Goal: Task Accomplishment & Management: Use online tool/utility

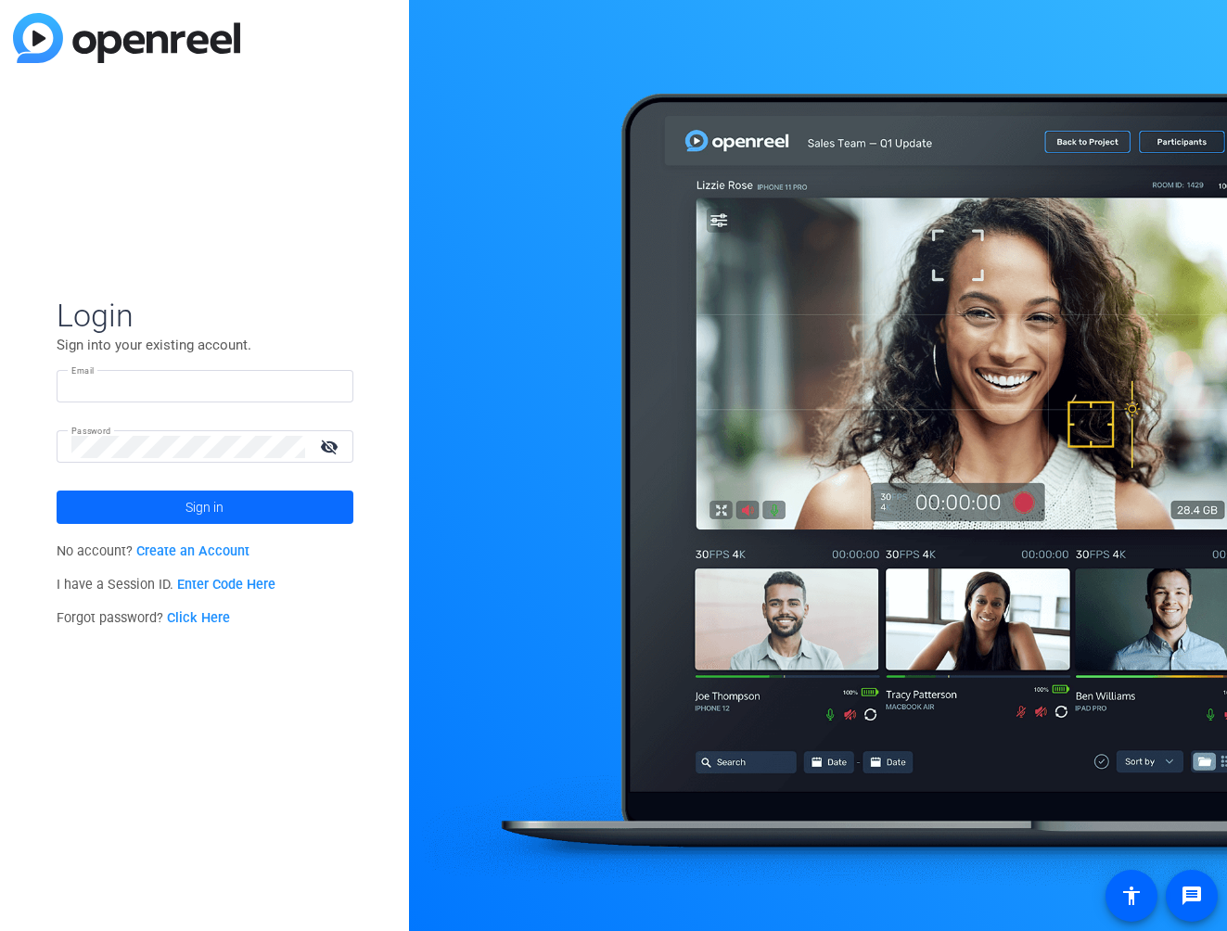
type input "[EMAIL_ADDRESS][DOMAIN_NAME]"
click at [175, 505] on span at bounding box center [205, 507] width 297 height 45
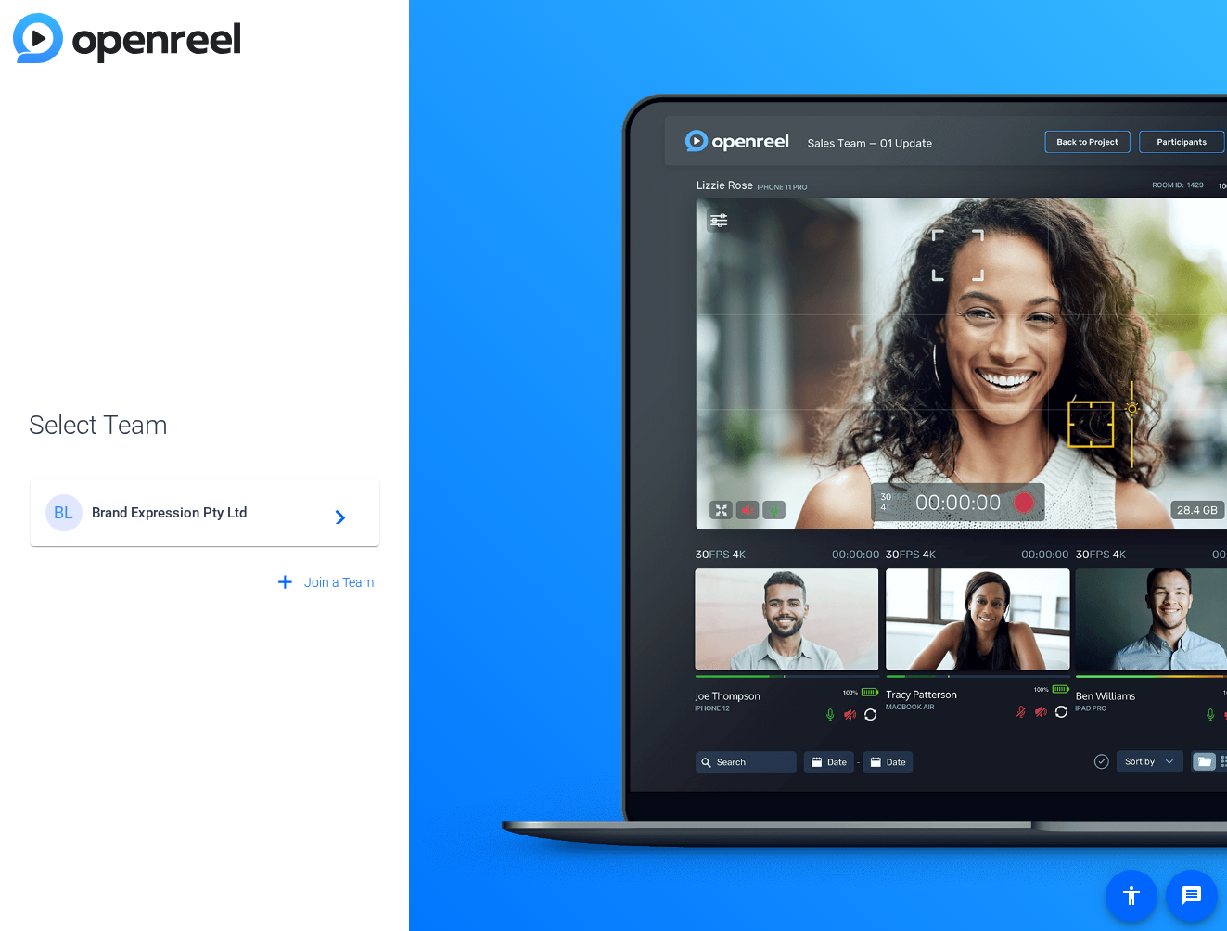
click at [163, 508] on span "Brand Expression Pty Ltd" at bounding box center [208, 513] width 232 height 17
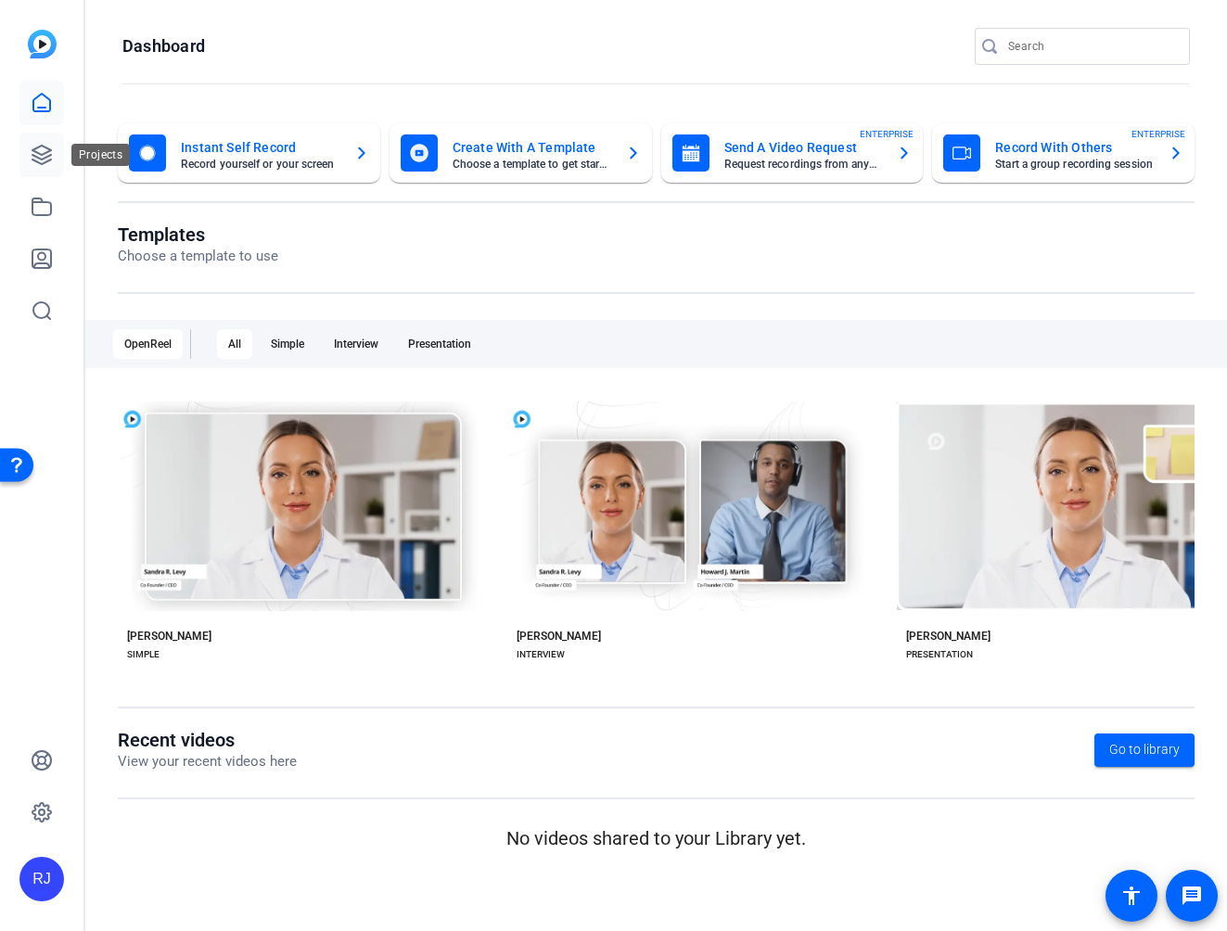
click at [38, 154] on icon at bounding box center [41, 155] width 19 height 19
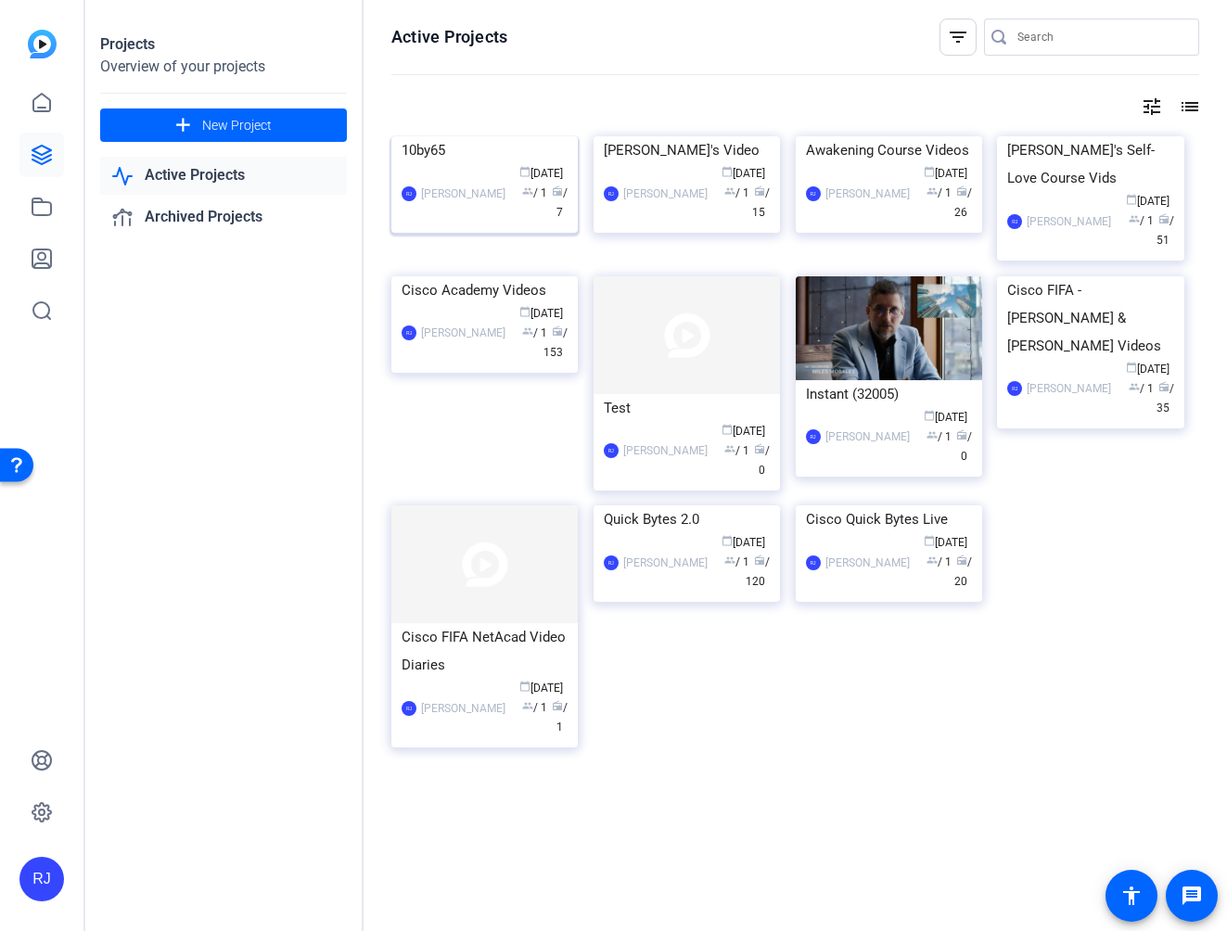
click at [467, 223] on div "[PERSON_NAME] [PERSON_NAME] calendar_today [DATE] group / 1 radio / 7" at bounding box center [485, 193] width 166 height 58
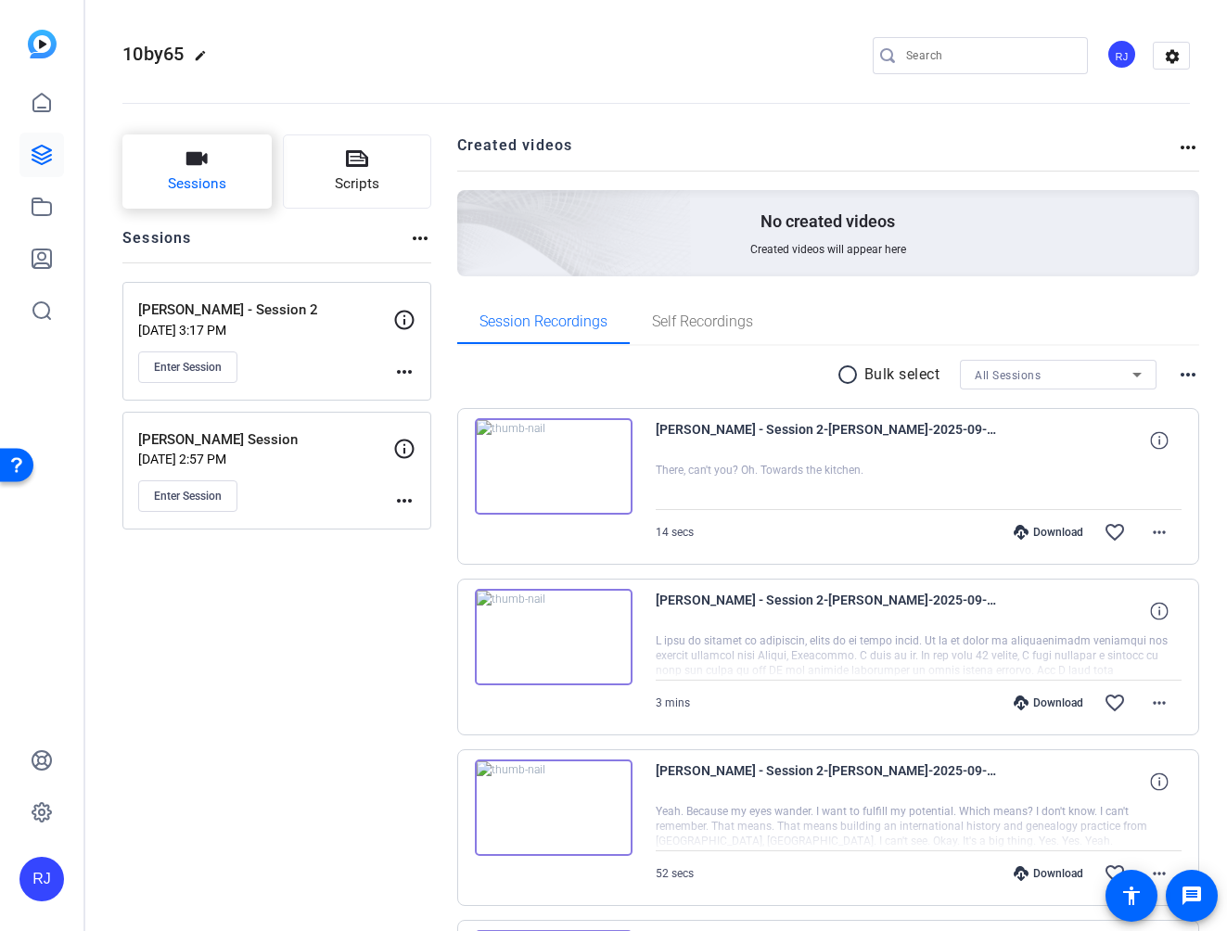
click at [201, 184] on span "Sessions" at bounding box center [197, 183] width 58 height 21
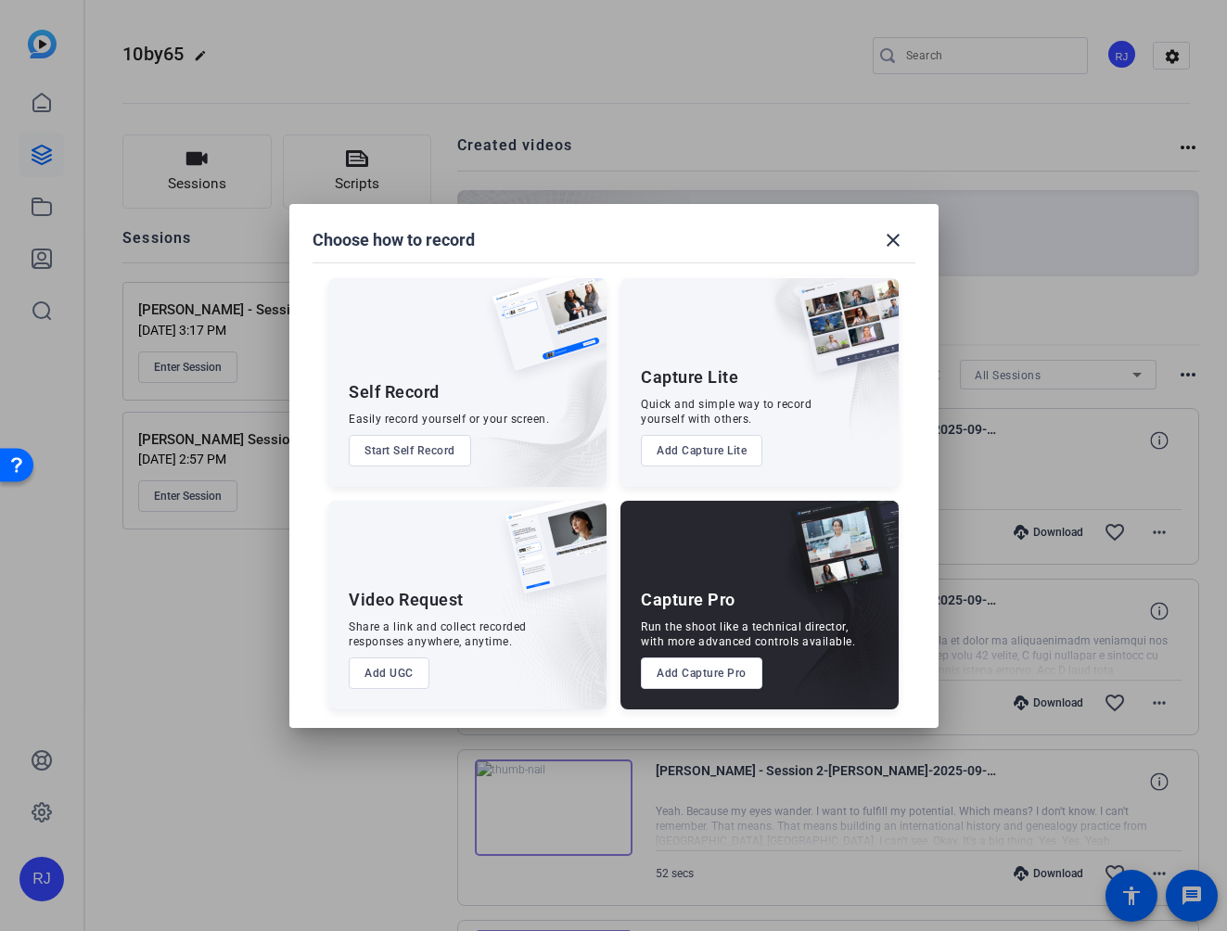
click at [717, 659] on button "Add Capture Pro" at bounding box center [702, 674] width 122 height 32
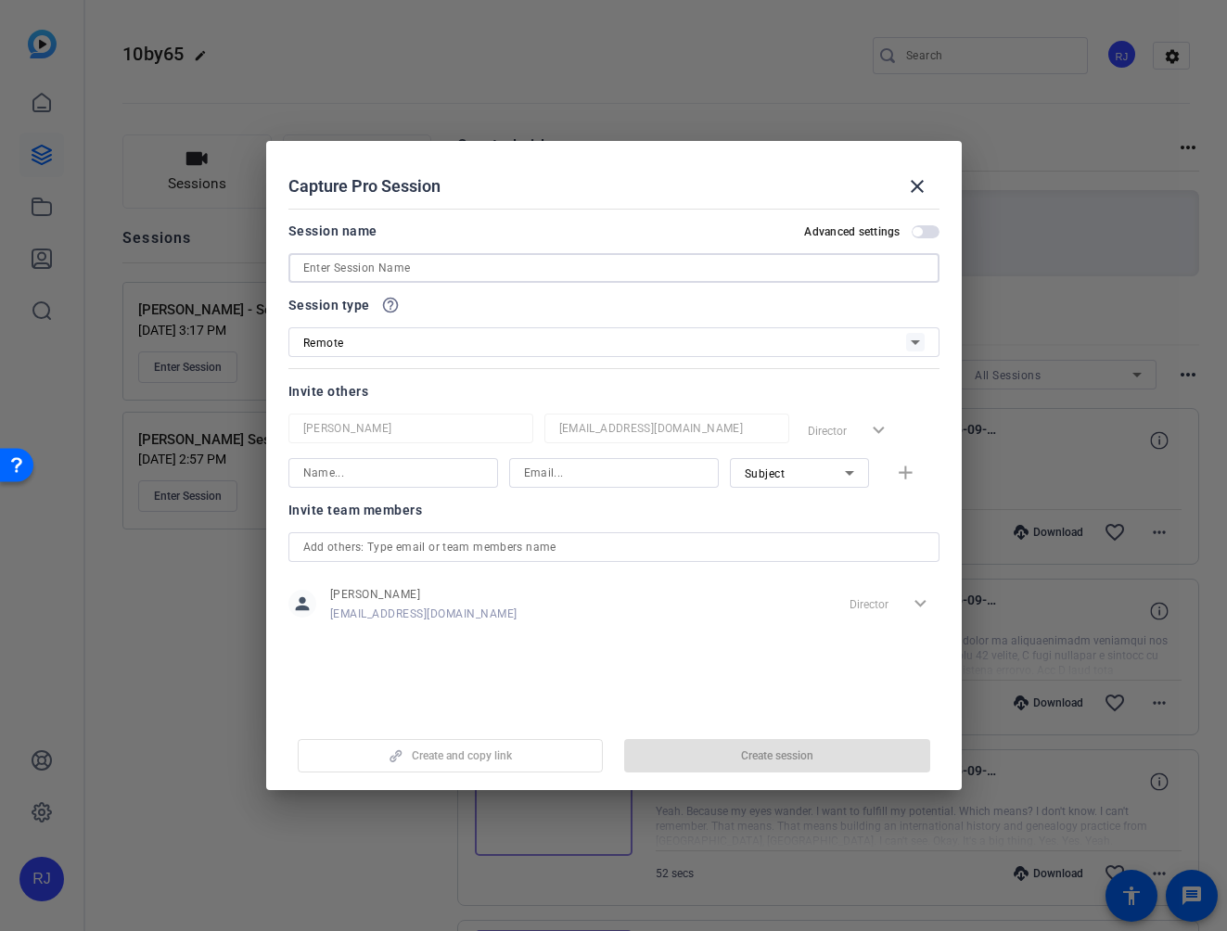
click at [397, 266] on input at bounding box center [613, 268] width 621 height 22
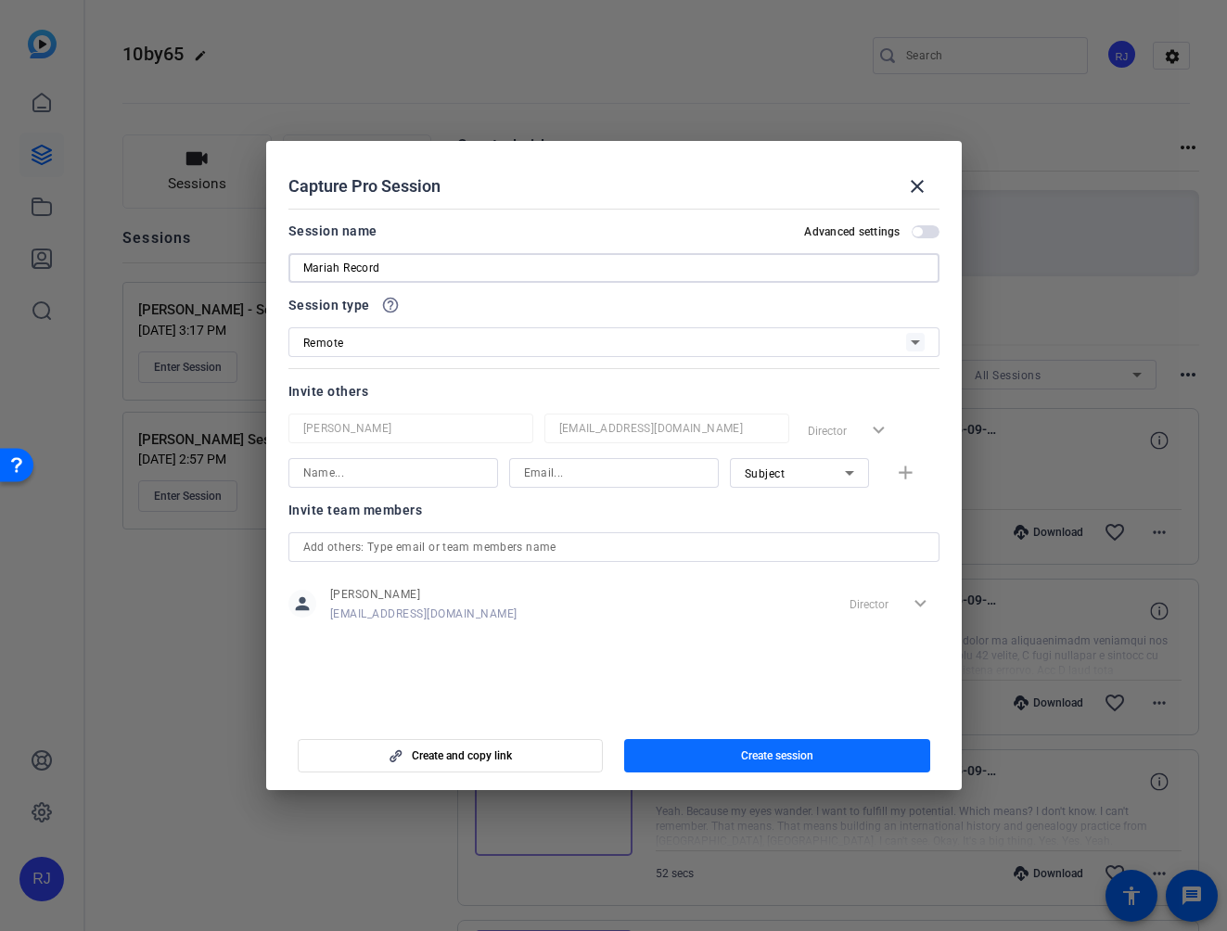
type input "Mariah Record"
click at [733, 760] on span "button" at bounding box center [777, 756] width 306 height 45
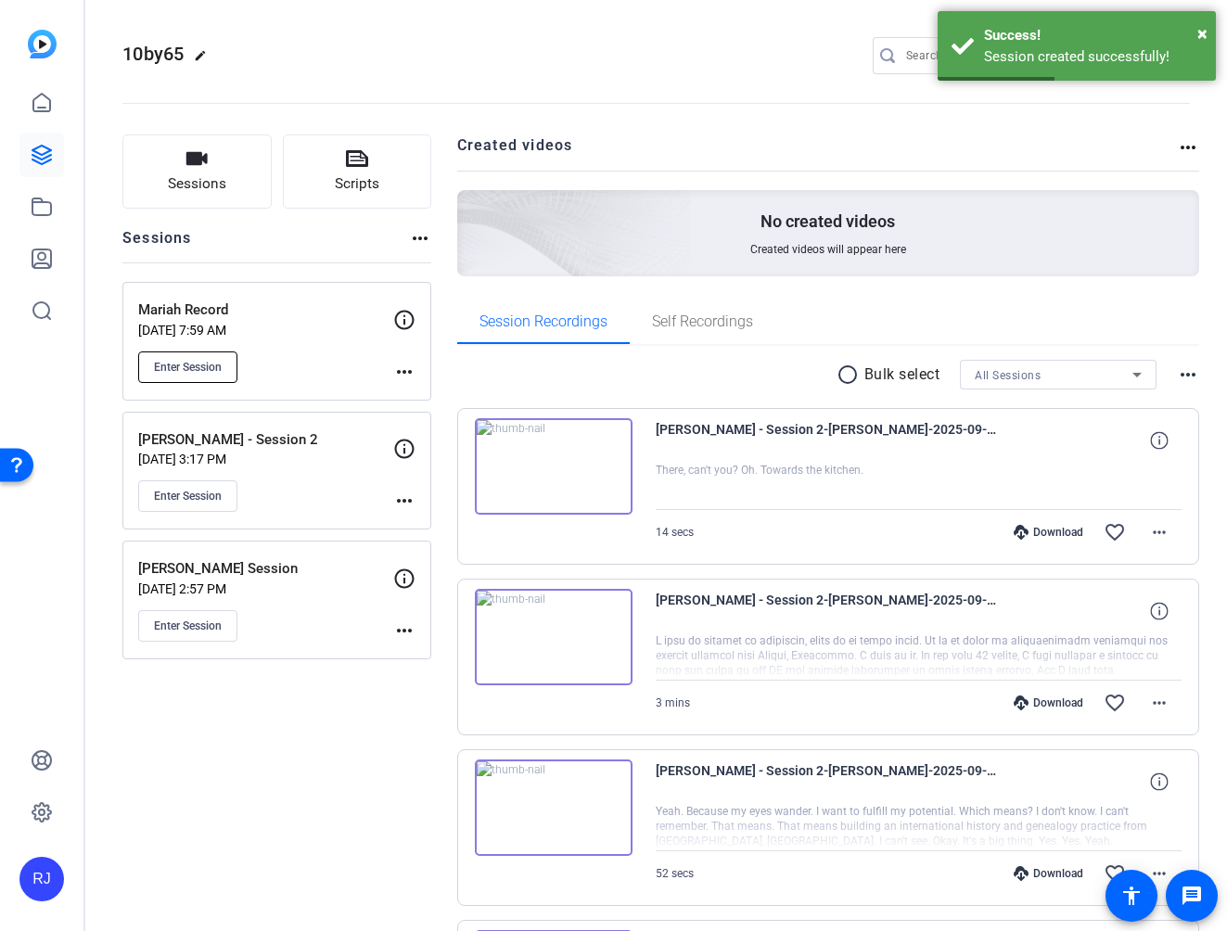
click at [183, 365] on span "Enter Session" at bounding box center [188, 367] width 68 height 15
